Goal: Information Seeking & Learning: Find specific fact

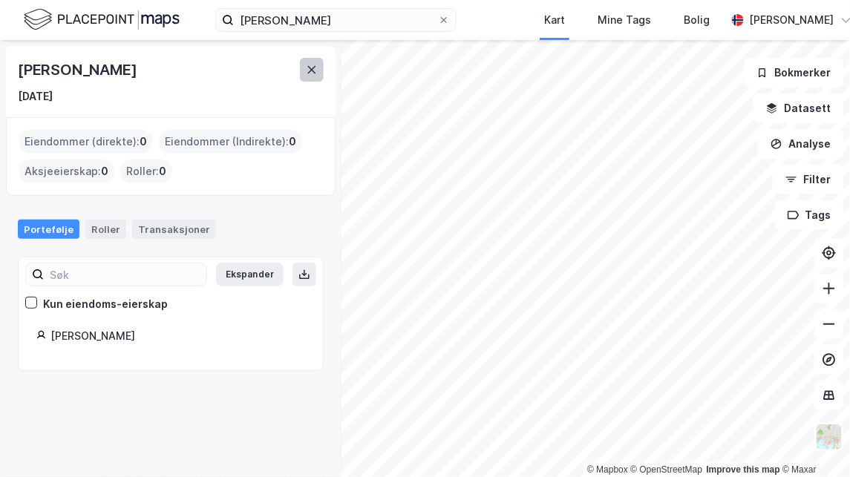
click at [306, 68] on icon at bounding box center [312, 70] width 12 height 12
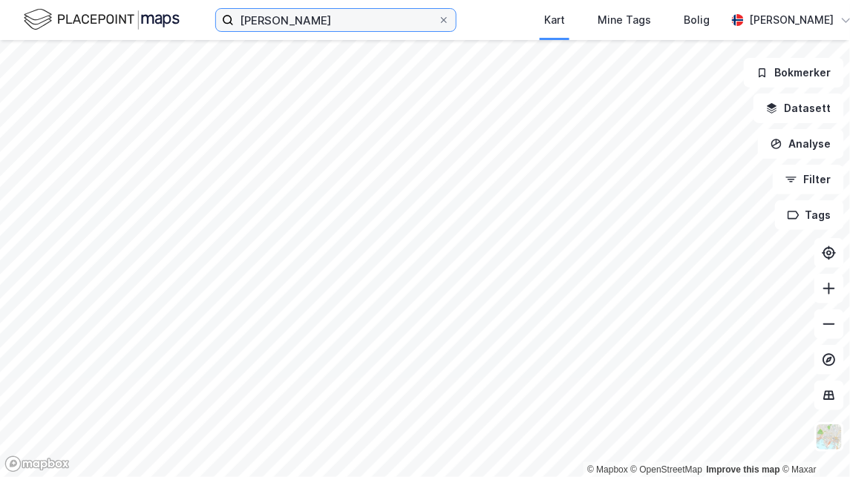
click at [335, 22] on input "[PERSON_NAME]" at bounding box center [336, 20] width 204 height 22
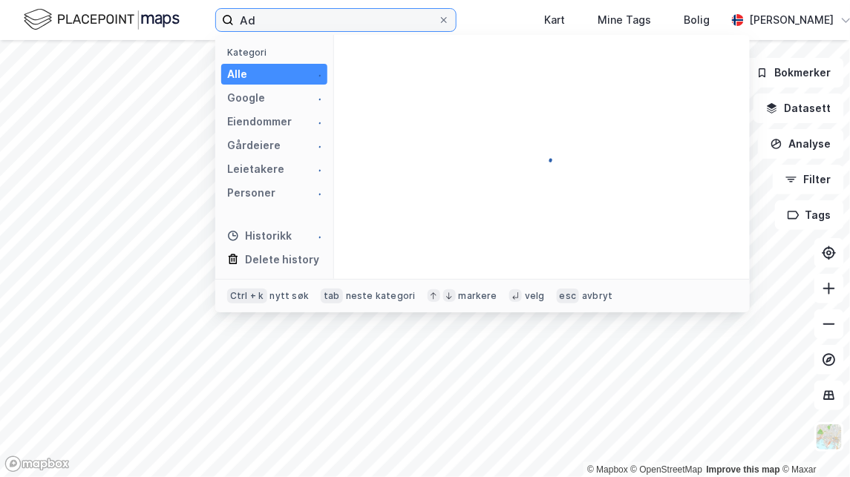
type input "A"
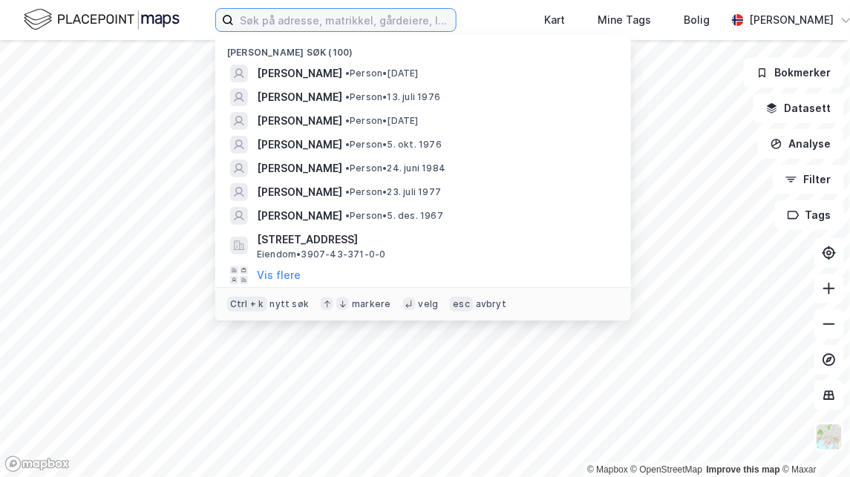
type input "t"
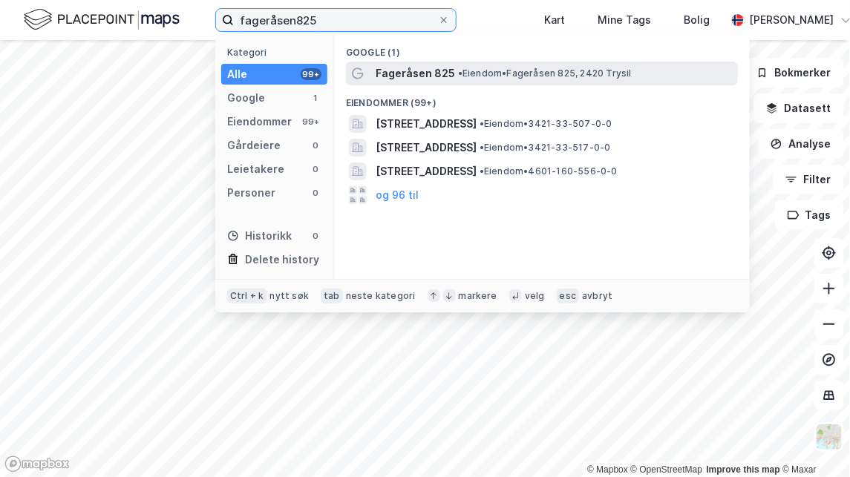
type input "fageråsen825"
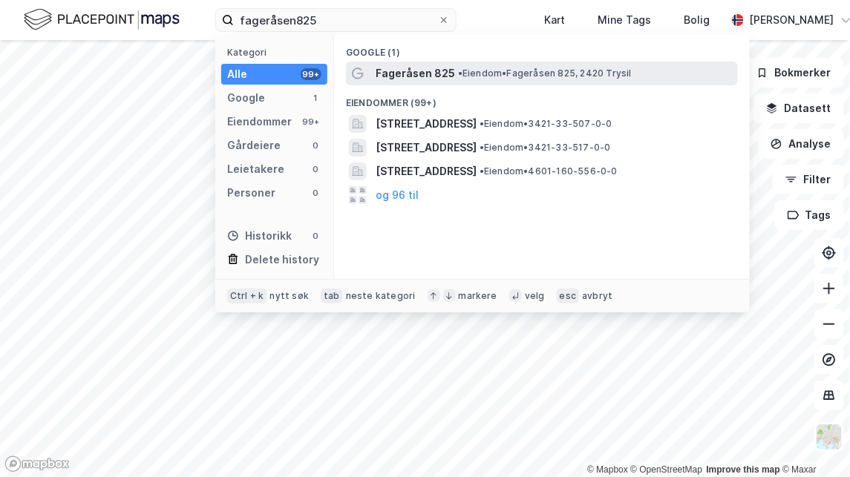
click at [486, 73] on span "• Eiendom • Fageråsen 825, 2420 Trysil" at bounding box center [545, 74] width 174 height 12
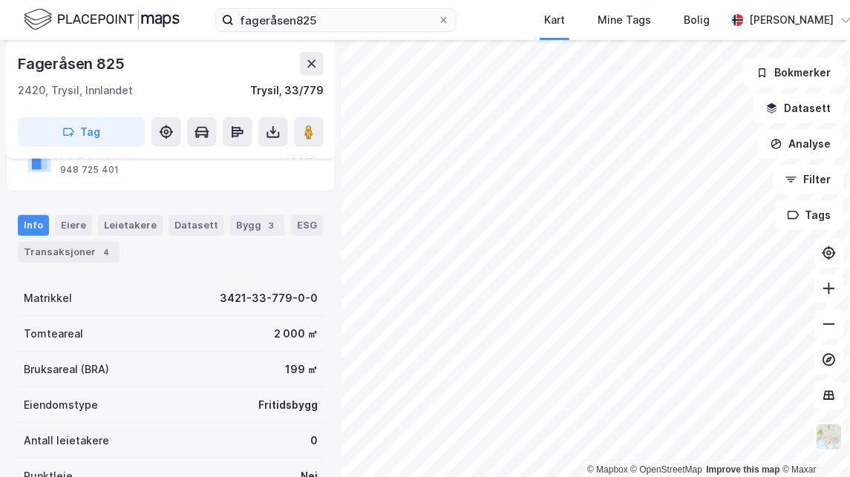
scroll to position [131, 0]
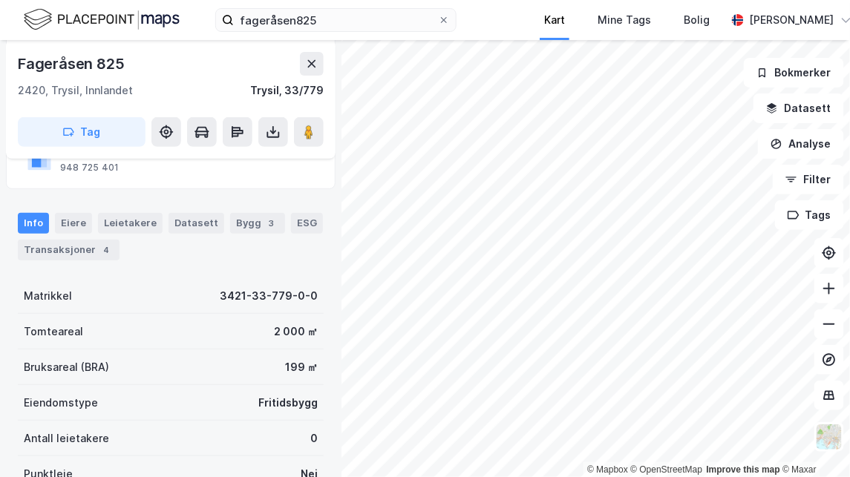
scroll to position [131, 0]
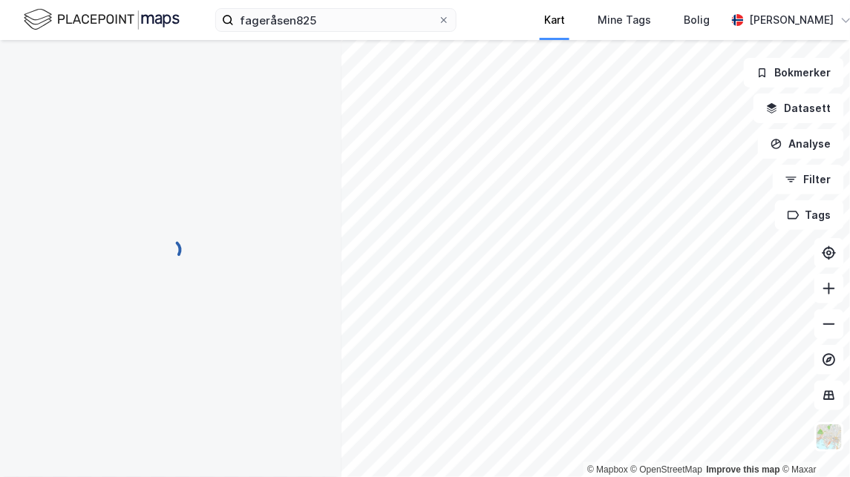
scroll to position [131, 0]
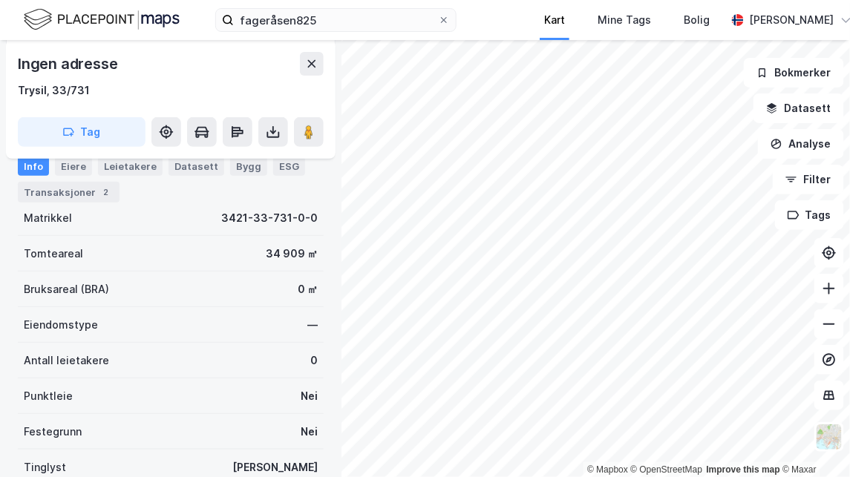
scroll to position [131, 0]
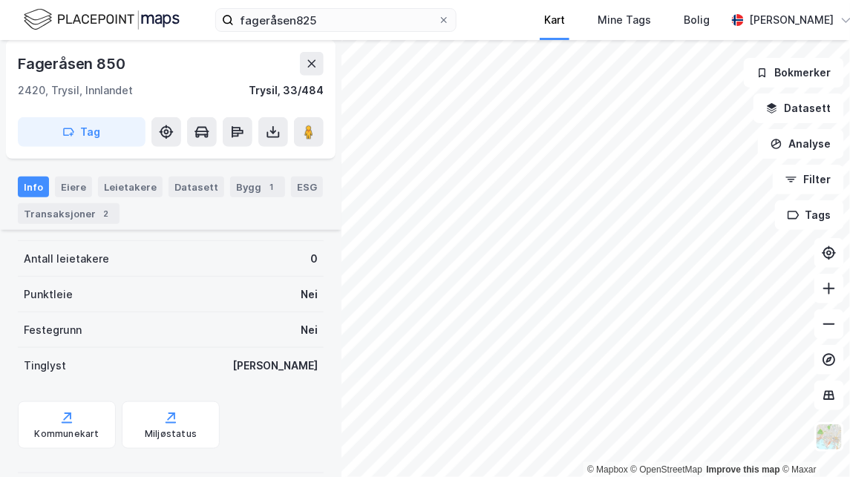
scroll to position [234, 0]
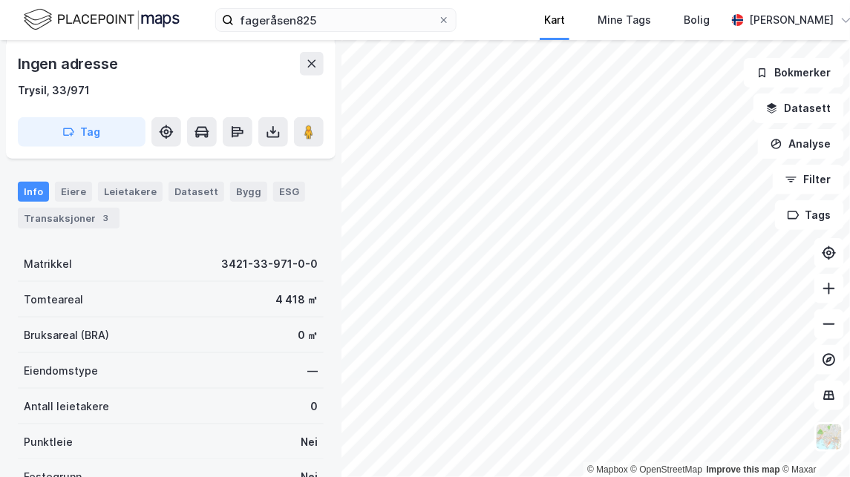
scroll to position [294, 0]
click at [73, 218] on div "Transaksjoner 3" at bounding box center [69, 218] width 102 height 21
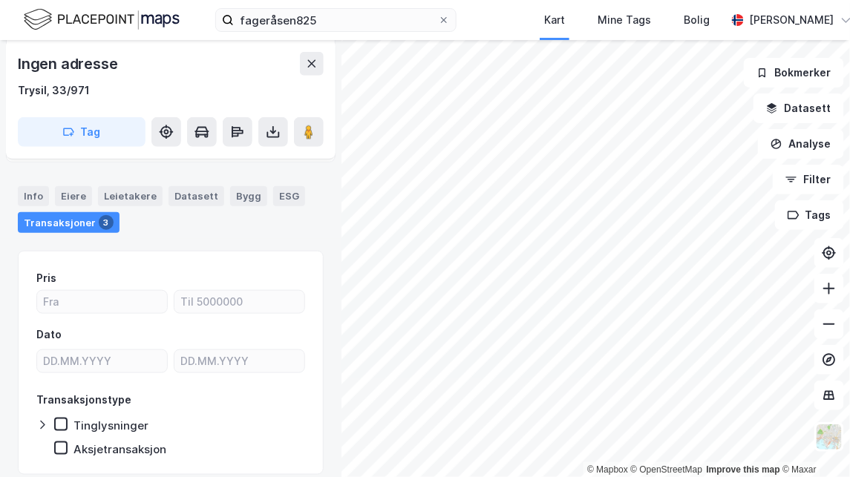
scroll to position [289, 0]
click at [240, 193] on div "Bygg" at bounding box center [248, 195] width 37 height 19
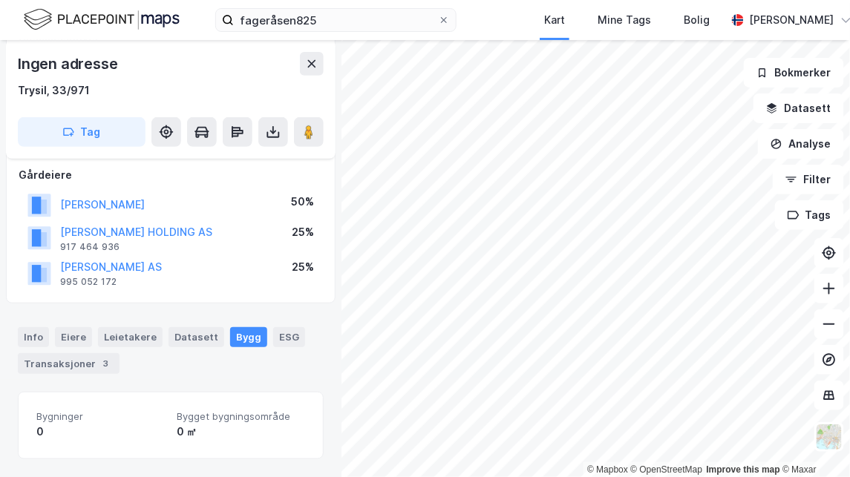
scroll to position [148, 0]
click at [188, 332] on div "Datasett" at bounding box center [196, 337] width 56 height 19
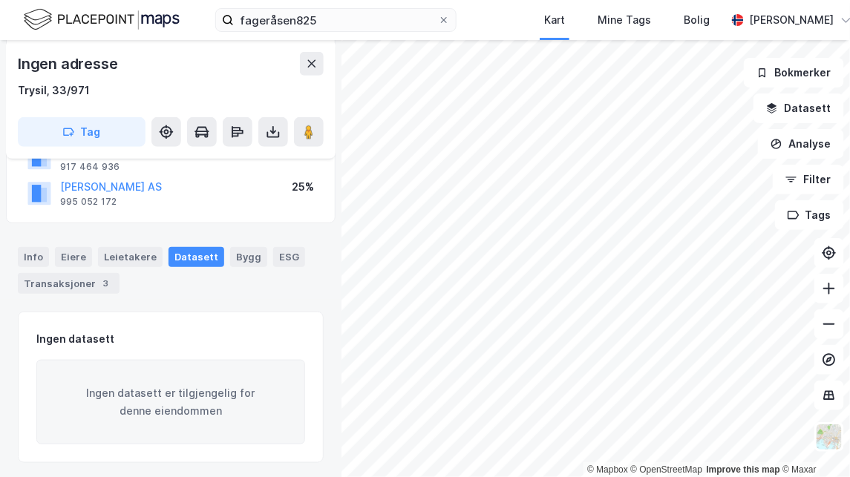
scroll to position [231, 0]
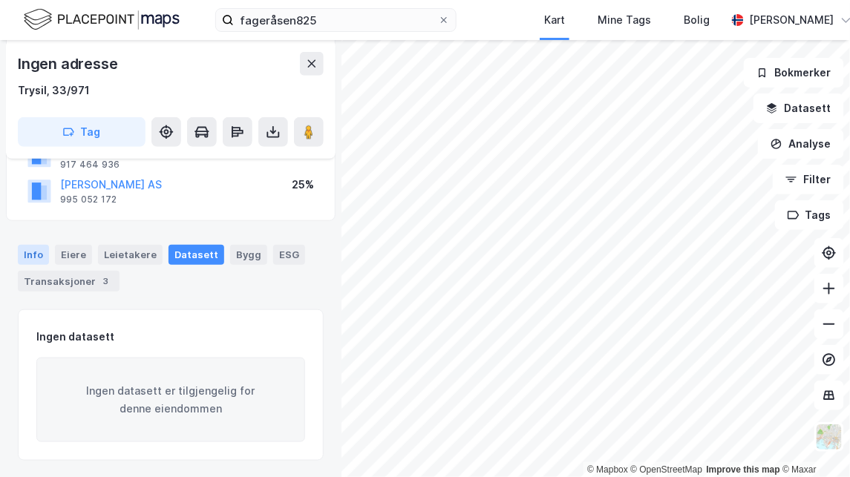
click at [30, 251] on div "Info" at bounding box center [33, 254] width 31 height 19
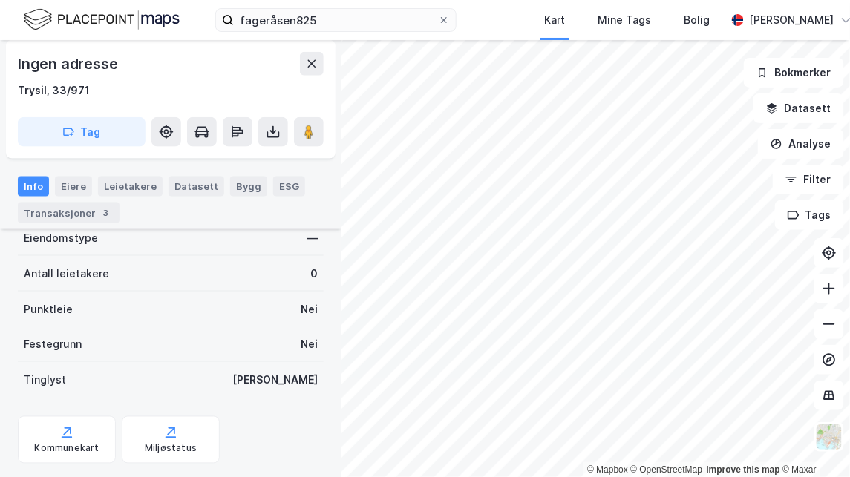
scroll to position [519, 0]
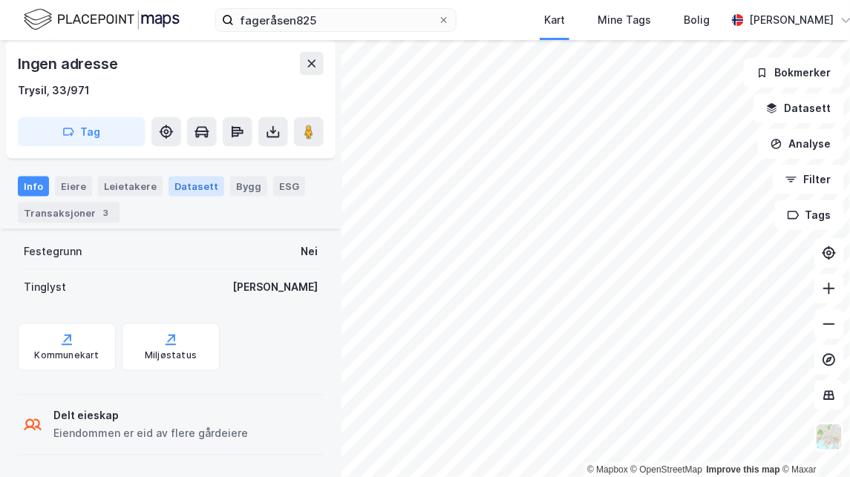
click at [188, 191] on div "Datasett" at bounding box center [196, 186] width 56 height 19
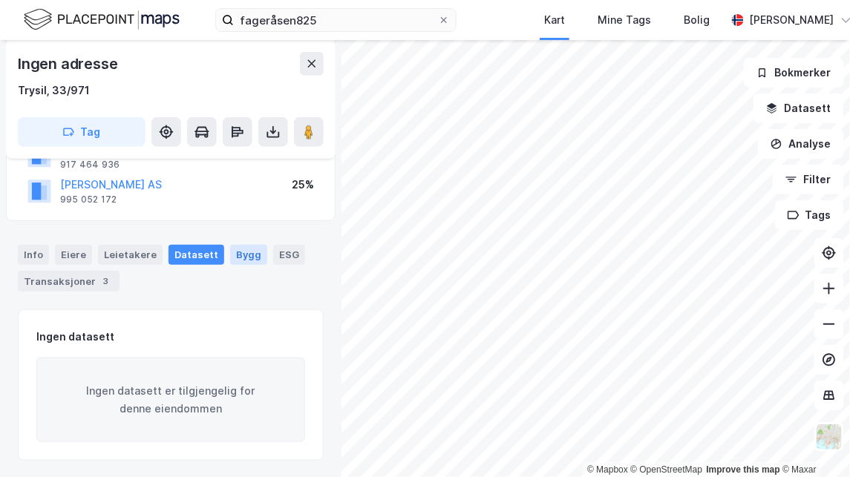
click at [237, 257] on div "Bygg" at bounding box center [248, 254] width 37 height 19
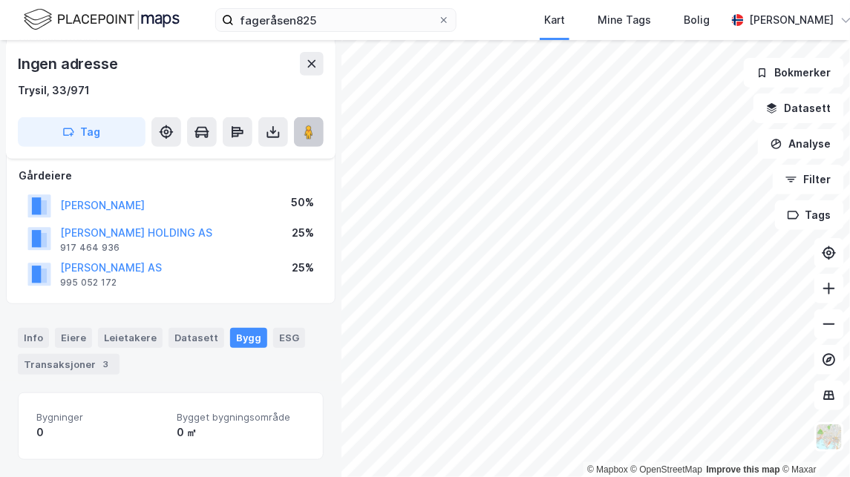
click at [310, 138] on image at bounding box center [308, 132] width 9 height 15
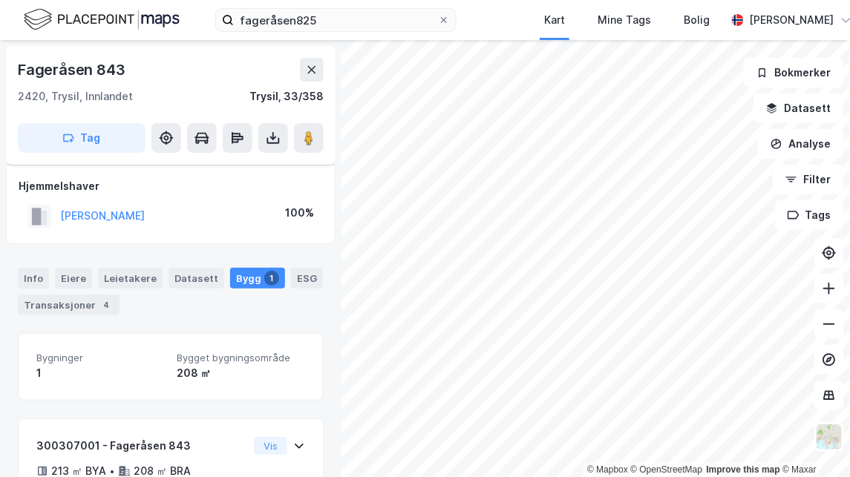
scroll to position [106, 0]
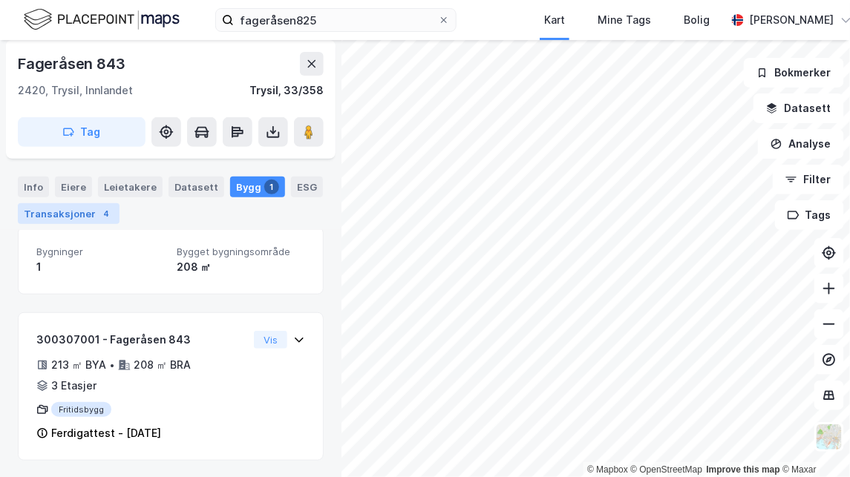
click at [69, 207] on div "Transaksjoner 4" at bounding box center [69, 213] width 102 height 21
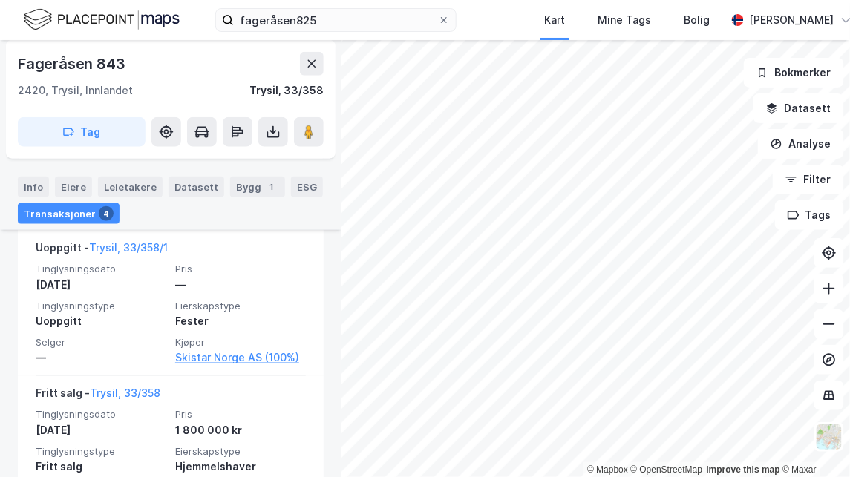
scroll to position [361, 0]
click at [830, 295] on icon at bounding box center [828, 288] width 15 height 15
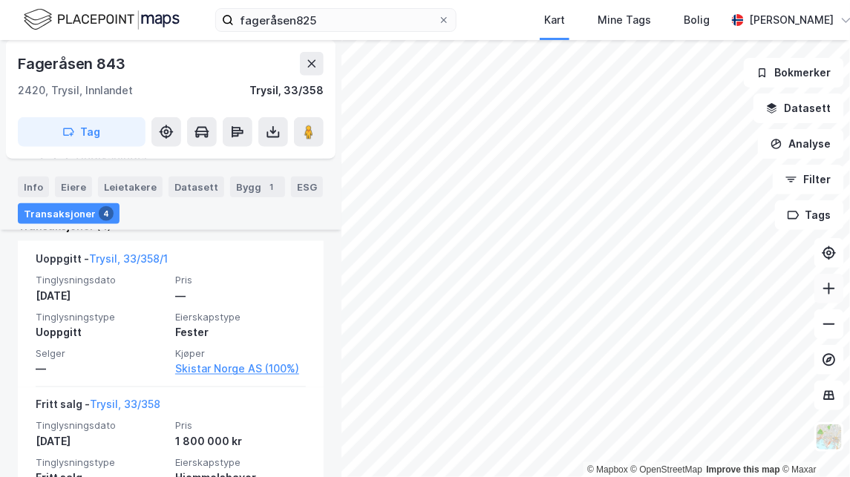
scroll to position [352, 0]
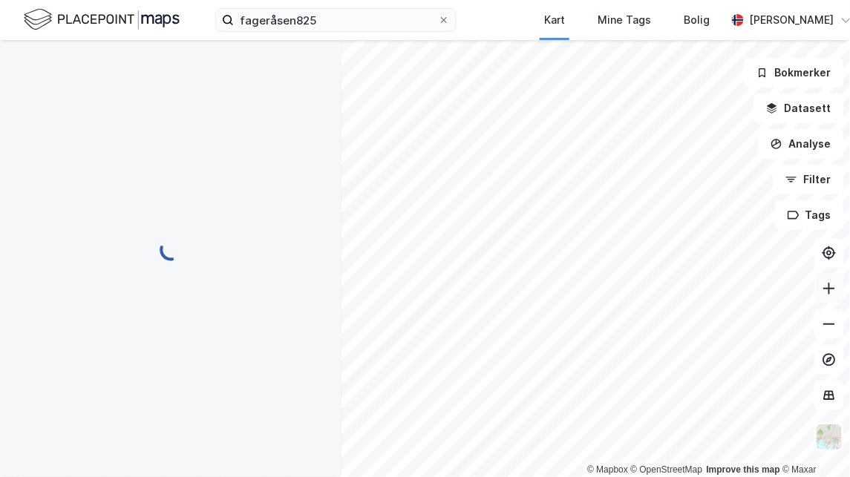
scroll to position [280, 0]
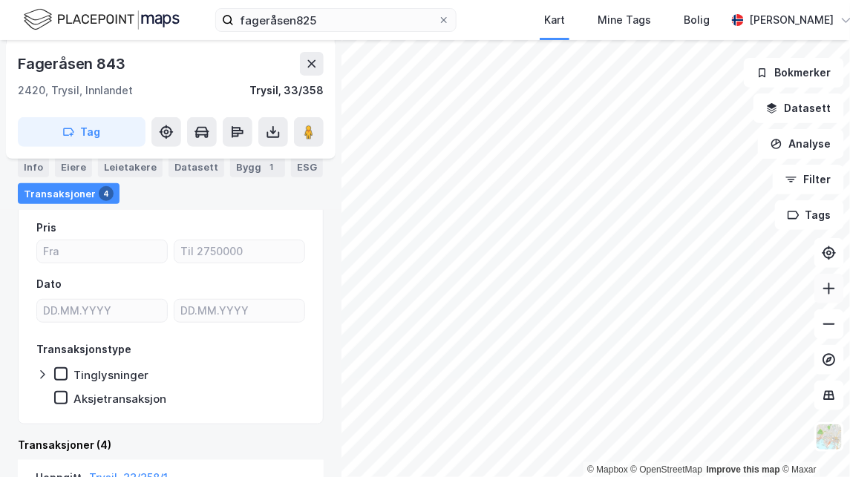
scroll to position [133, 0]
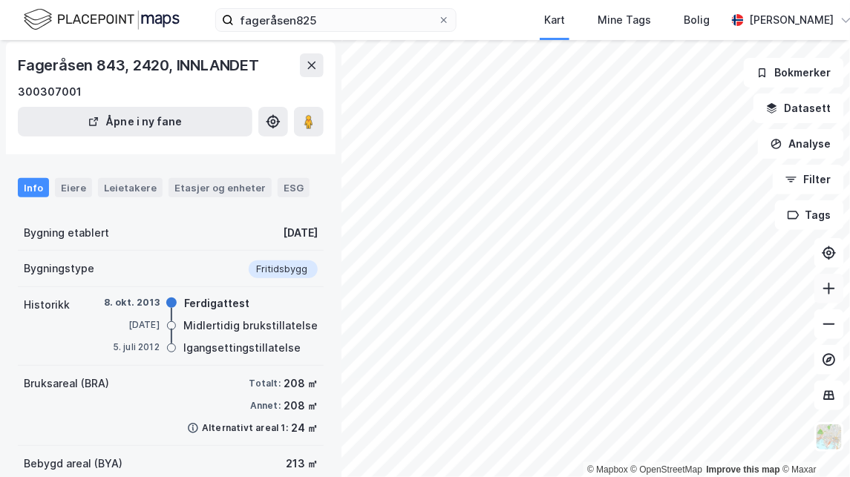
scroll to position [50, 0]
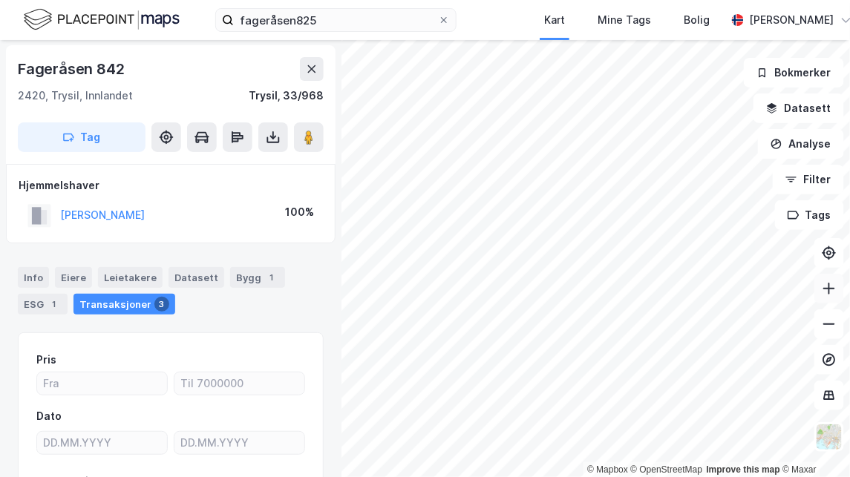
scroll to position [1, 0]
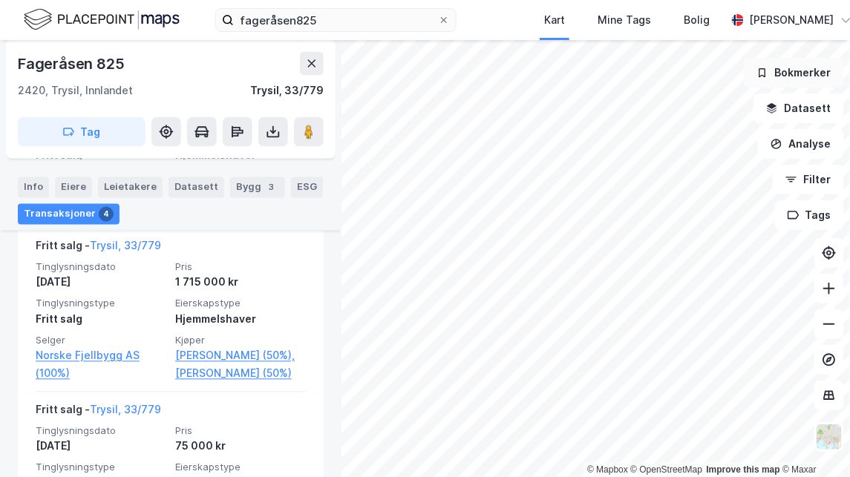
scroll to position [605, 0]
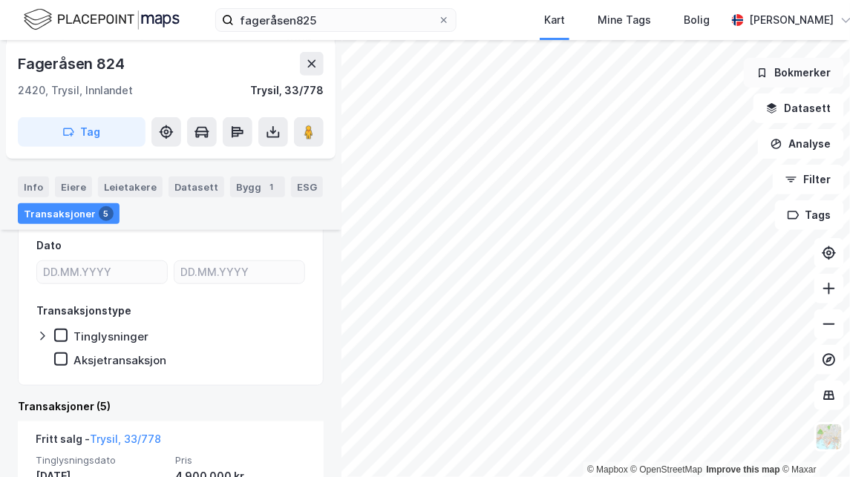
scroll to position [171, 0]
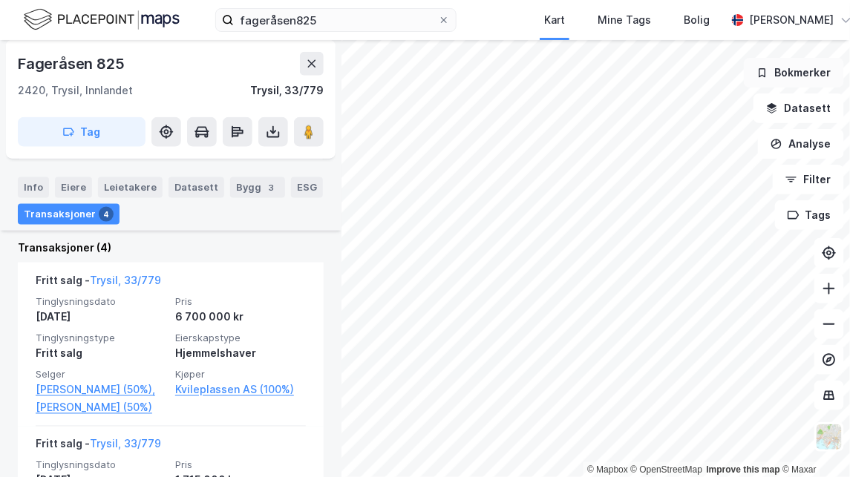
scroll to position [407, 0]
click at [251, 183] on div "Bygg 3" at bounding box center [257, 187] width 55 height 21
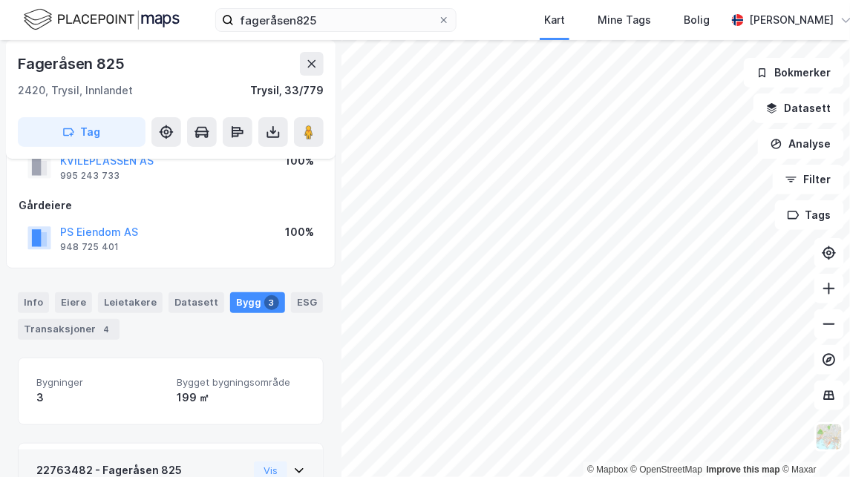
scroll to position [49, 0]
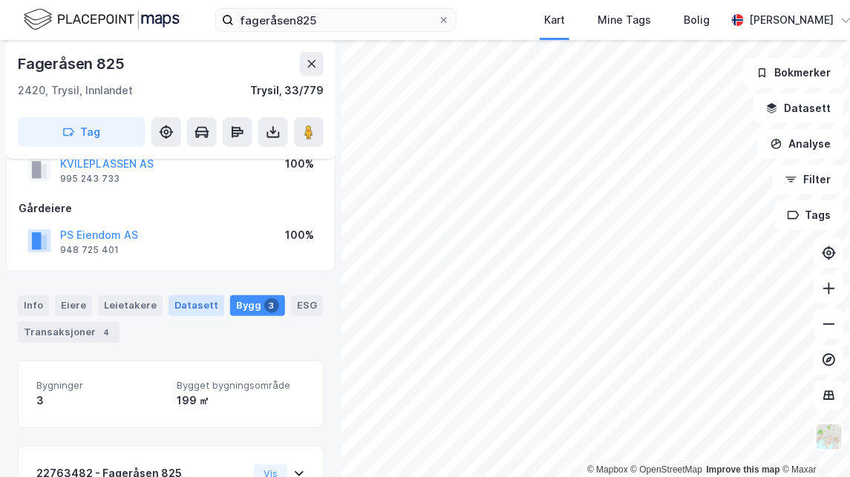
click at [194, 303] on div "Datasett" at bounding box center [196, 305] width 56 height 21
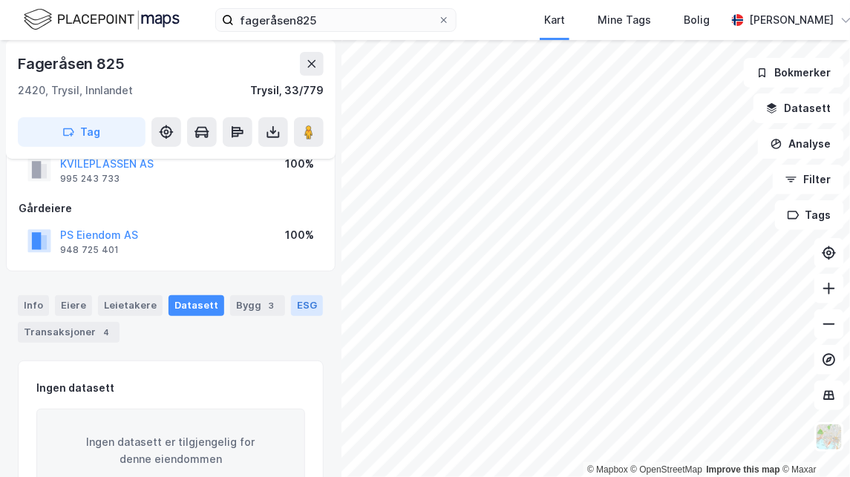
click at [291, 306] on div "ESG" at bounding box center [307, 305] width 32 height 21
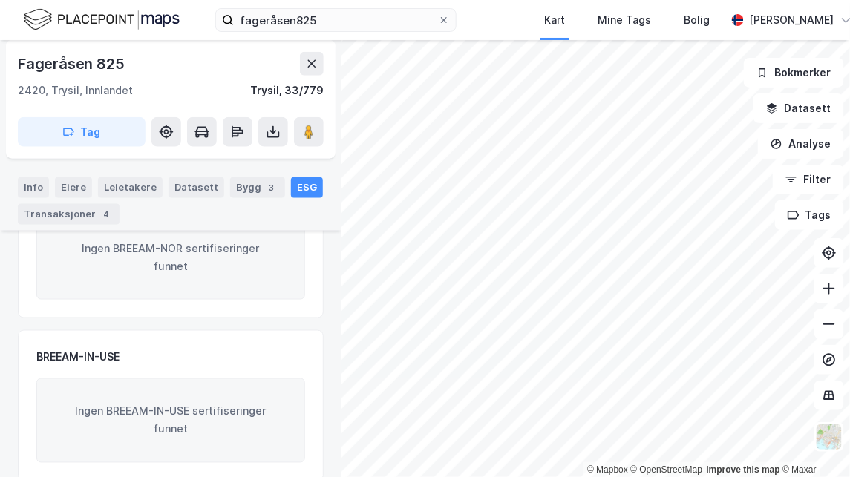
scroll to position [407, 0]
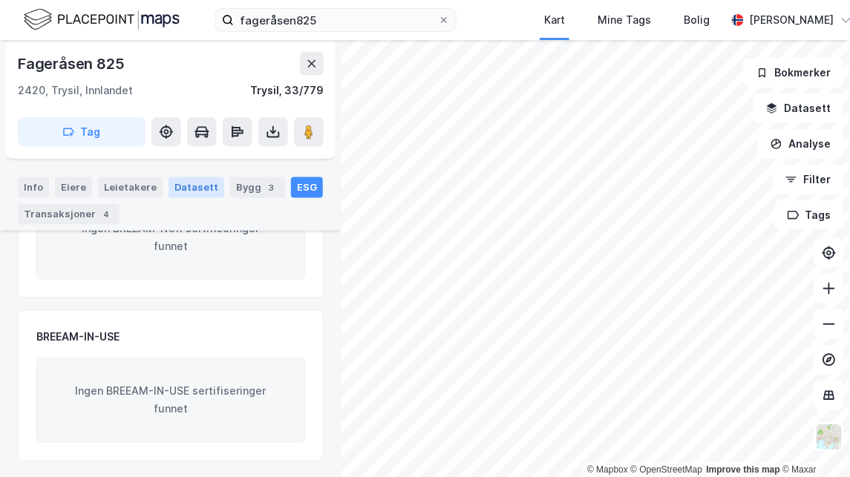
click at [185, 193] on div "Datasett" at bounding box center [196, 187] width 56 height 21
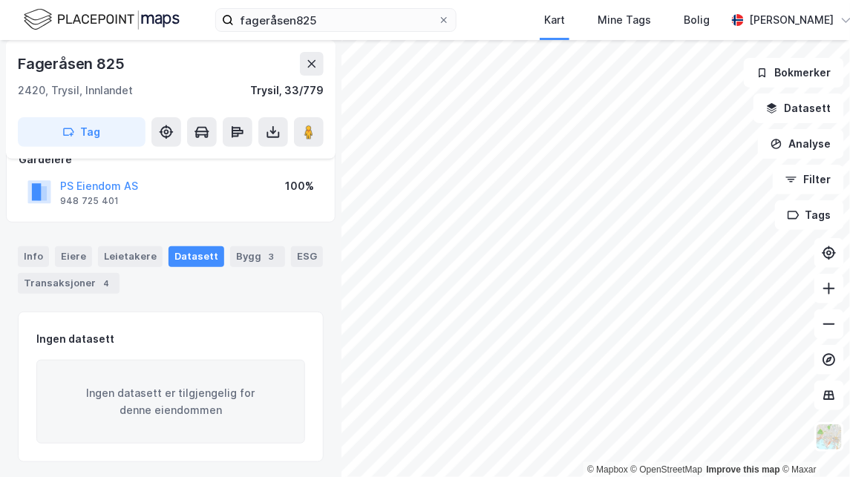
scroll to position [98, 0]
click at [123, 254] on div "Leietakere" at bounding box center [130, 256] width 65 height 21
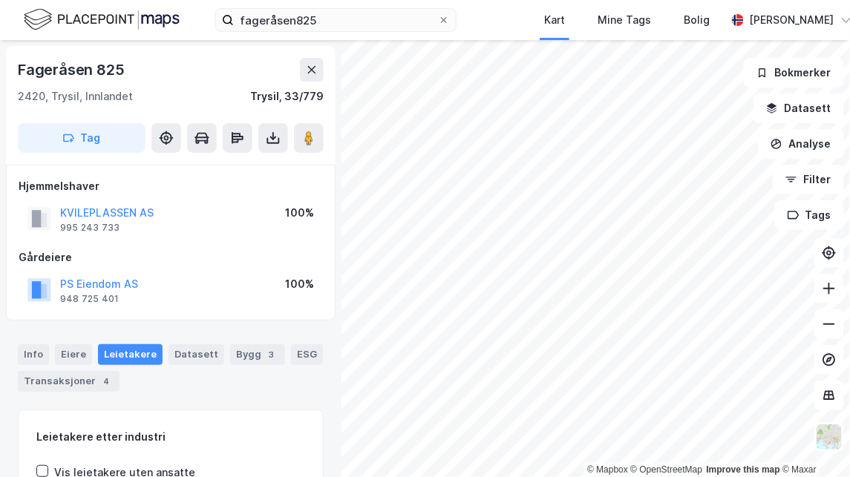
scroll to position [2, 0]
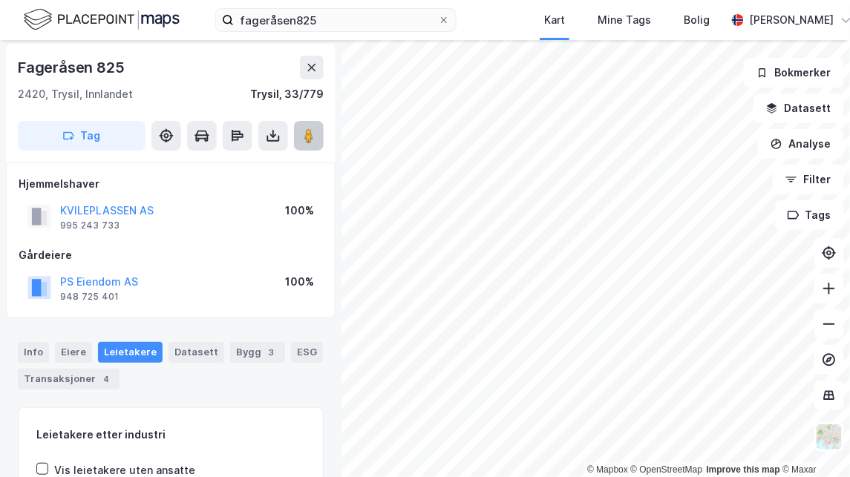
click at [307, 130] on image at bounding box center [308, 135] width 9 height 15
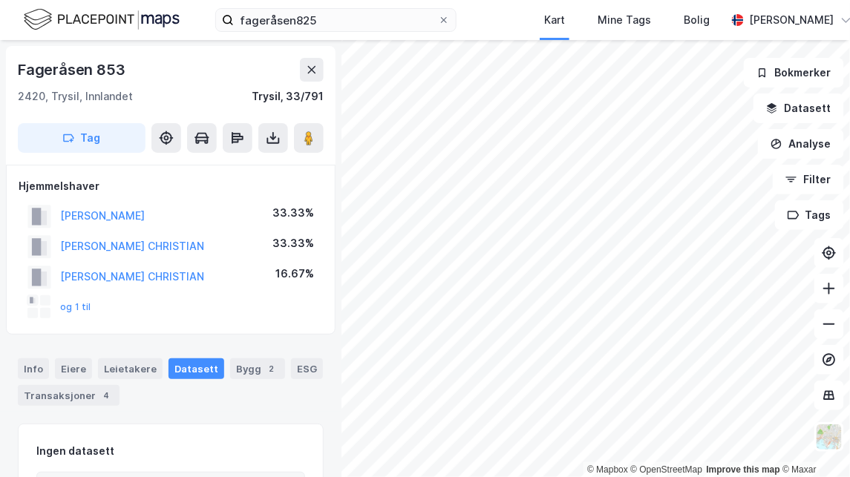
scroll to position [2, 0]
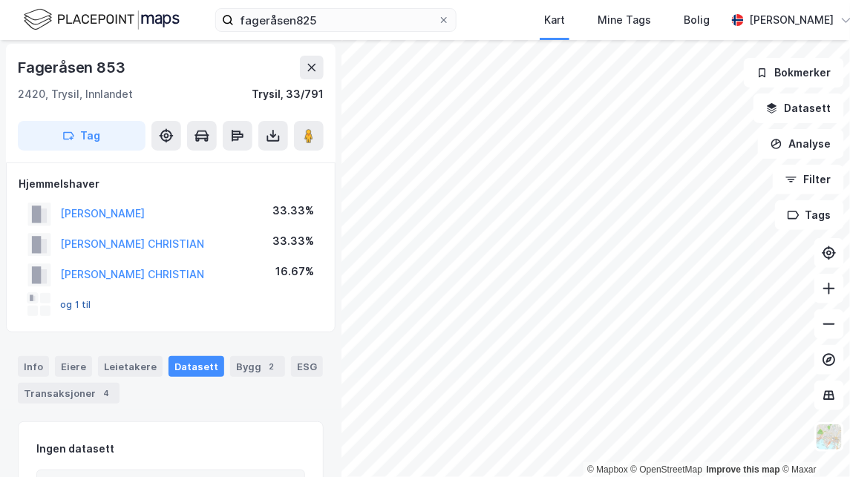
click at [0, 0] on button "og 1 til" at bounding box center [0, 0] width 0 height 0
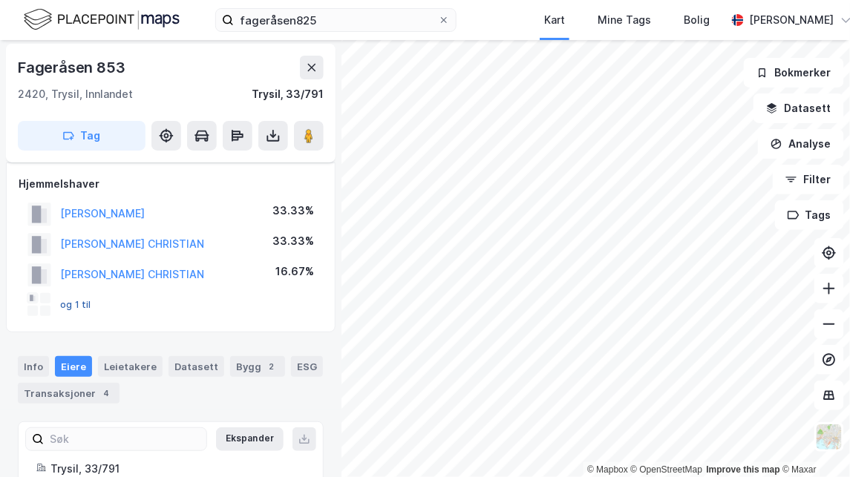
scroll to position [70, 0]
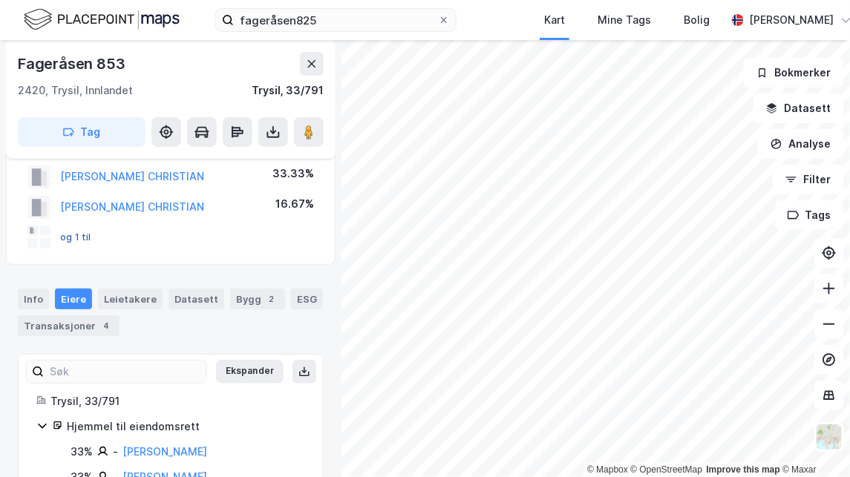
click at [0, 0] on button "og 1 til" at bounding box center [0, 0] width 0 height 0
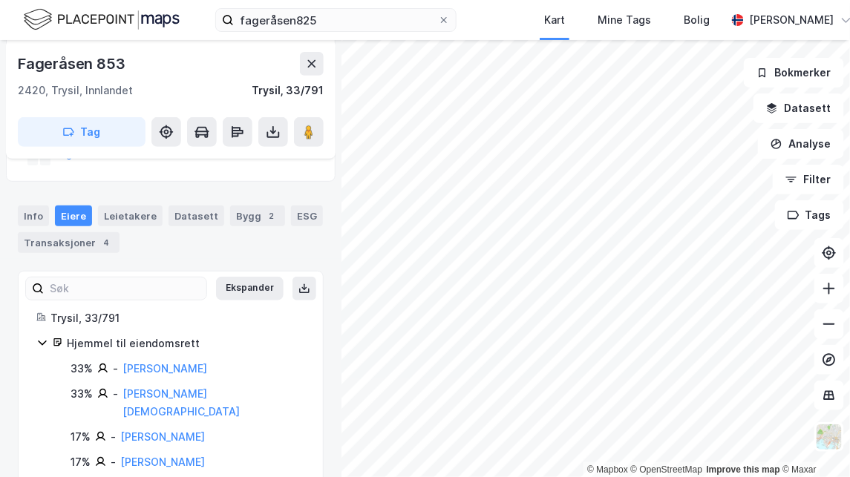
scroll to position [165, 0]
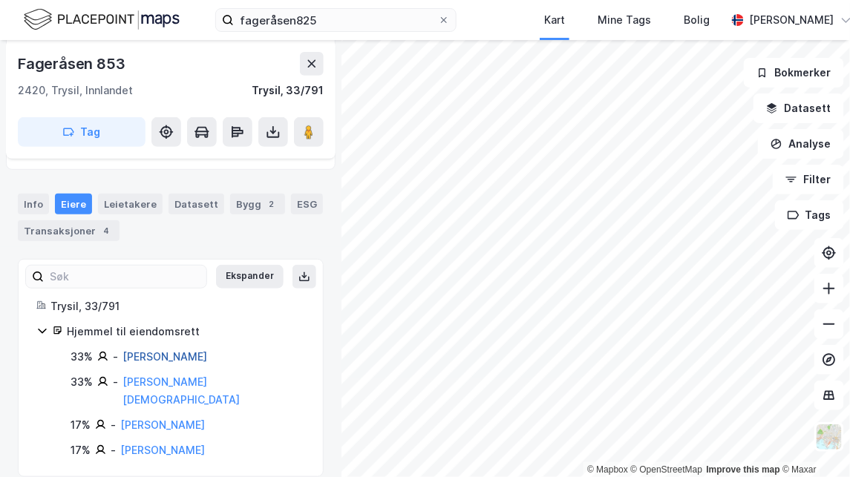
drag, startPoint x: 190, startPoint y: 356, endPoint x: 147, endPoint y: 353, distance: 43.1
click at [147, 353] on link "[PERSON_NAME]" at bounding box center [164, 356] width 85 height 13
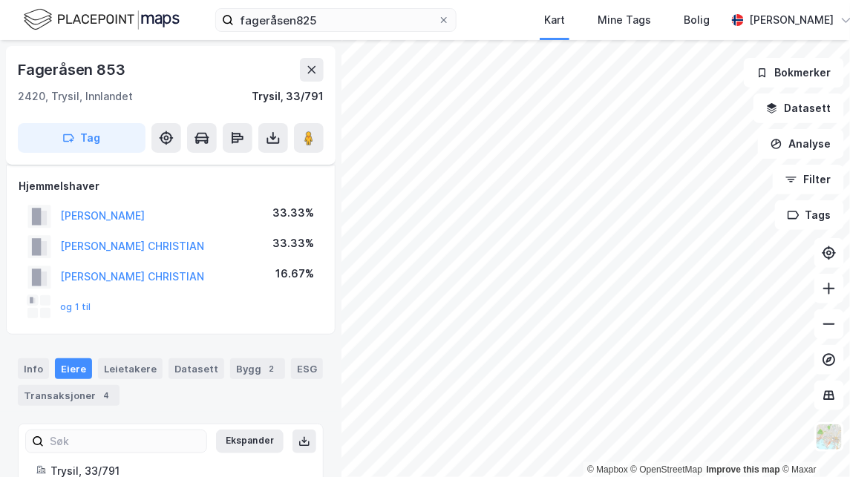
scroll to position [165, 0]
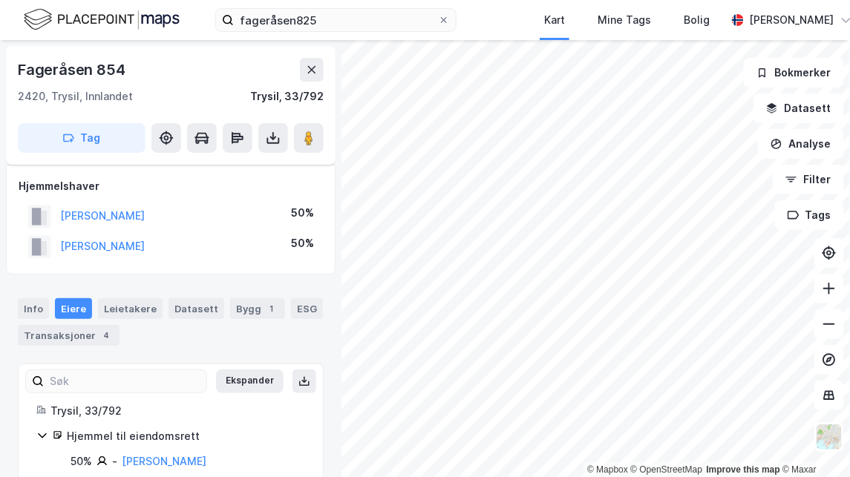
scroll to position [54, 0]
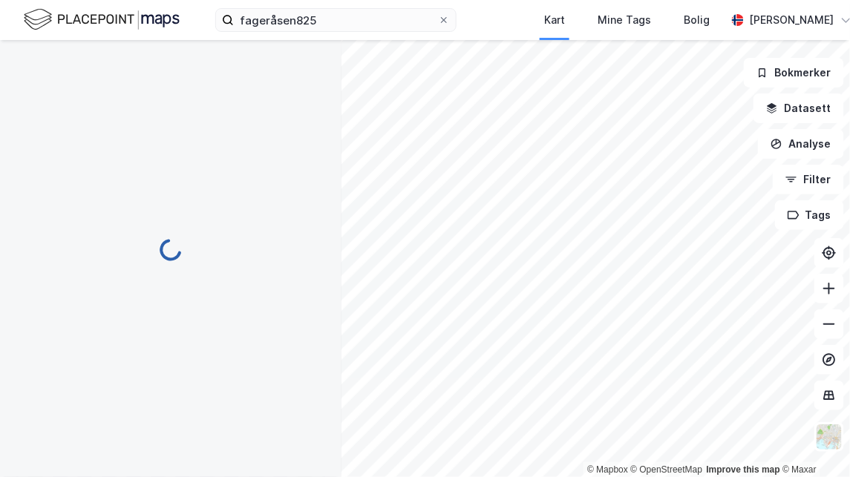
scroll to position [54, 0]
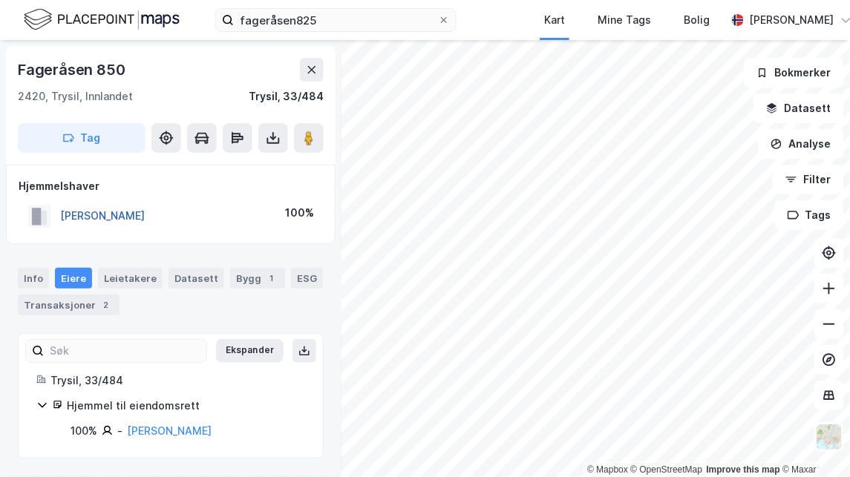
click at [0, 0] on button "[PERSON_NAME]" at bounding box center [0, 0] width 0 height 0
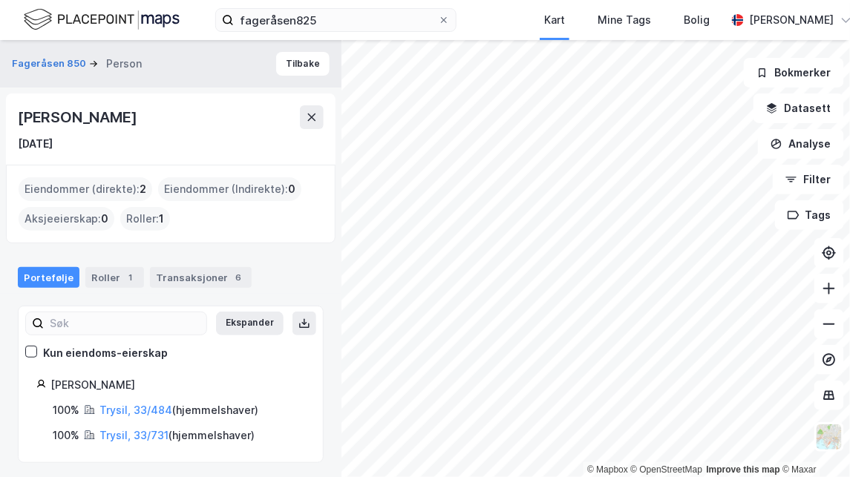
drag, startPoint x: 117, startPoint y: 118, endPoint x: 16, endPoint y: 117, distance: 100.9
click at [16, 117] on div "[PERSON_NAME] [DATE]" at bounding box center [170, 128] width 329 height 71
drag, startPoint x: 16, startPoint y: 117, endPoint x: 51, endPoint y: 113, distance: 35.2
copy div "[PERSON_NAME]"
